Goal: Task Accomplishment & Management: Manage account settings

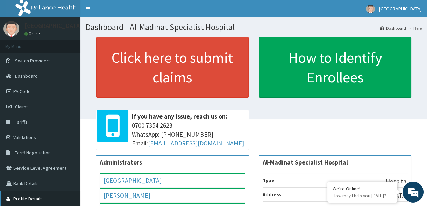
click at [32, 198] on link "Profile Details" at bounding box center [40, 198] width 80 height 15
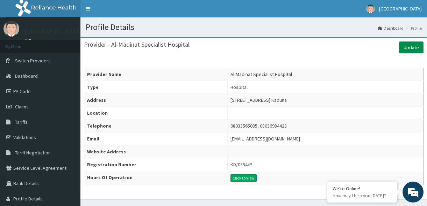
click at [407, 47] on link "Update" at bounding box center [411, 48] width 24 height 12
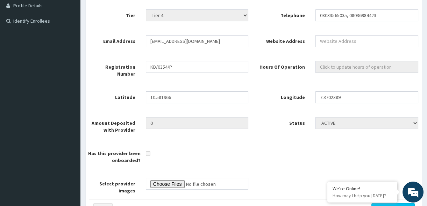
scroll to position [176, 0]
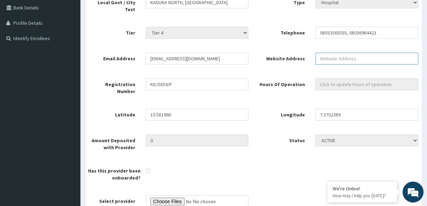
click at [345, 53] on input "Website Address" at bounding box center [366, 59] width 103 height 12
type input "MM1 SABON BIRNI ROAD KAWO KADUNA"
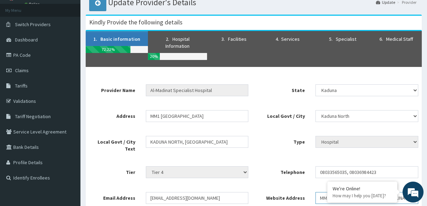
scroll to position [32, 0]
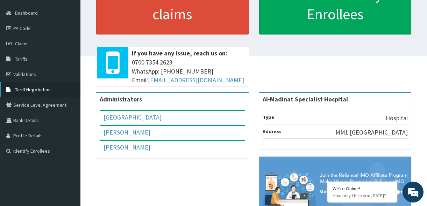
scroll to position [76, 0]
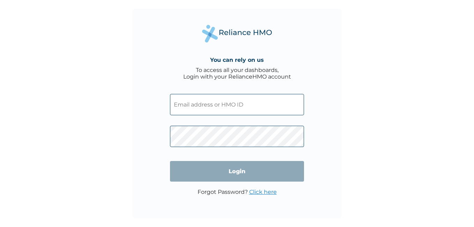
type input "[EMAIL_ADDRESS][DOMAIN_NAME]"
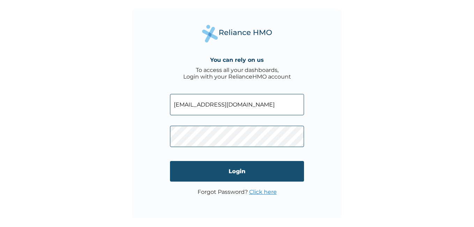
click at [253, 173] on input "Login" at bounding box center [237, 171] width 134 height 21
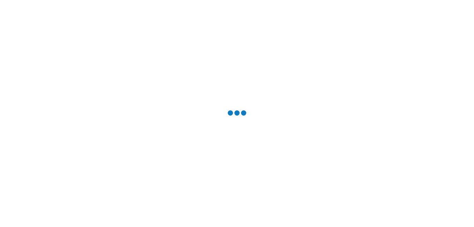
click at [253, 173] on div at bounding box center [237, 113] width 474 height 227
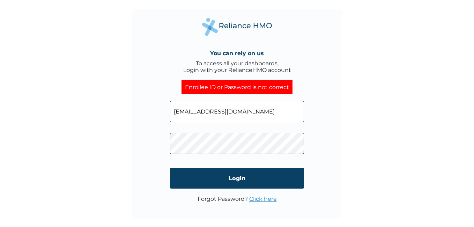
click at [253, 173] on input "Login" at bounding box center [237, 178] width 134 height 21
click at [268, 198] on link "Click here" at bounding box center [263, 199] width 28 height 7
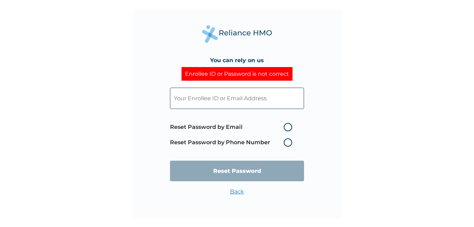
click at [289, 127] on label "Reset Password by Email" at bounding box center [233, 127] width 126 height 8
click at [285, 127] on input "Reset Password by Email" at bounding box center [279, 127] width 11 height 11
radio input "true"
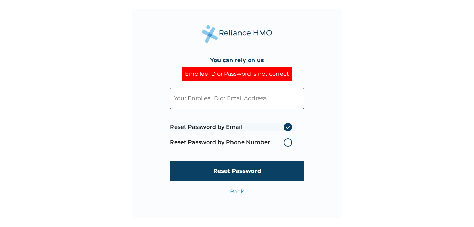
click at [313, 115] on div "You can rely on us Enrollee ID or Password is not correct Reset Password by Ema…" at bounding box center [237, 114] width 210 height 210
click at [289, 127] on label "Reset Password by Email" at bounding box center [233, 127] width 126 height 8
click at [285, 127] on input "Reset Password by Email" at bounding box center [279, 127] width 11 height 11
click at [287, 127] on label "Reset Password by Email" at bounding box center [233, 127] width 126 height 8
click at [285, 127] on input "Reset Password by Email" at bounding box center [279, 127] width 11 height 11
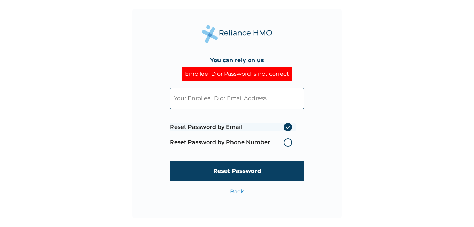
click at [287, 127] on label "Reset Password by Email" at bounding box center [233, 127] width 126 height 8
click at [285, 127] on input "Reset Password by Email" at bounding box center [279, 127] width 11 height 11
click at [238, 191] on link "Back" at bounding box center [237, 191] width 14 height 7
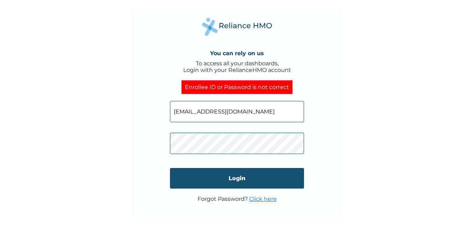
click at [239, 184] on input "Login" at bounding box center [237, 178] width 134 height 21
